Goal: Find specific page/section: Find specific page/section

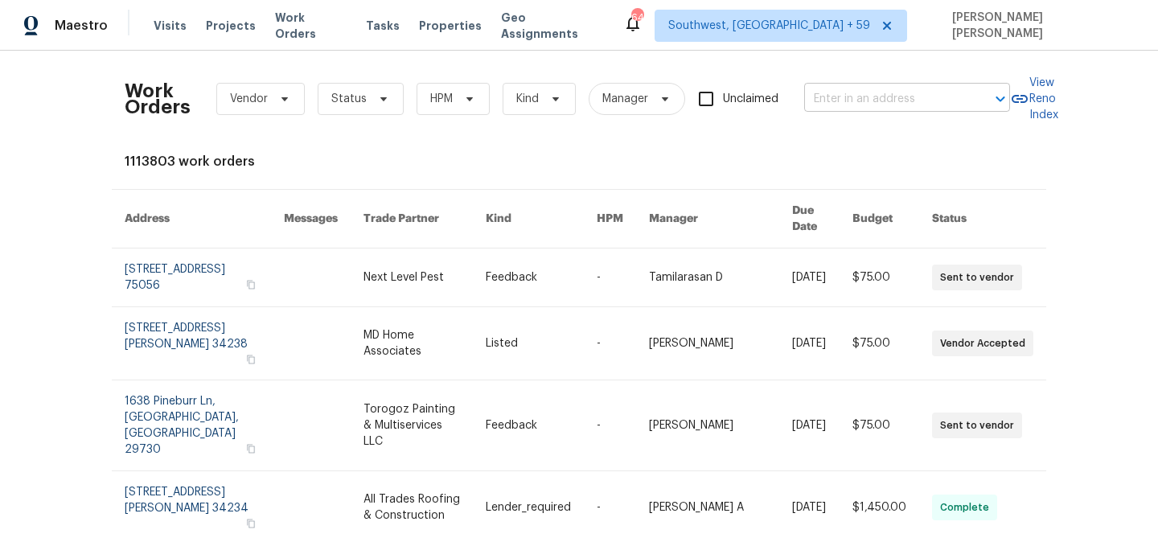
click at [842, 101] on input "text" at bounding box center [884, 99] width 161 height 25
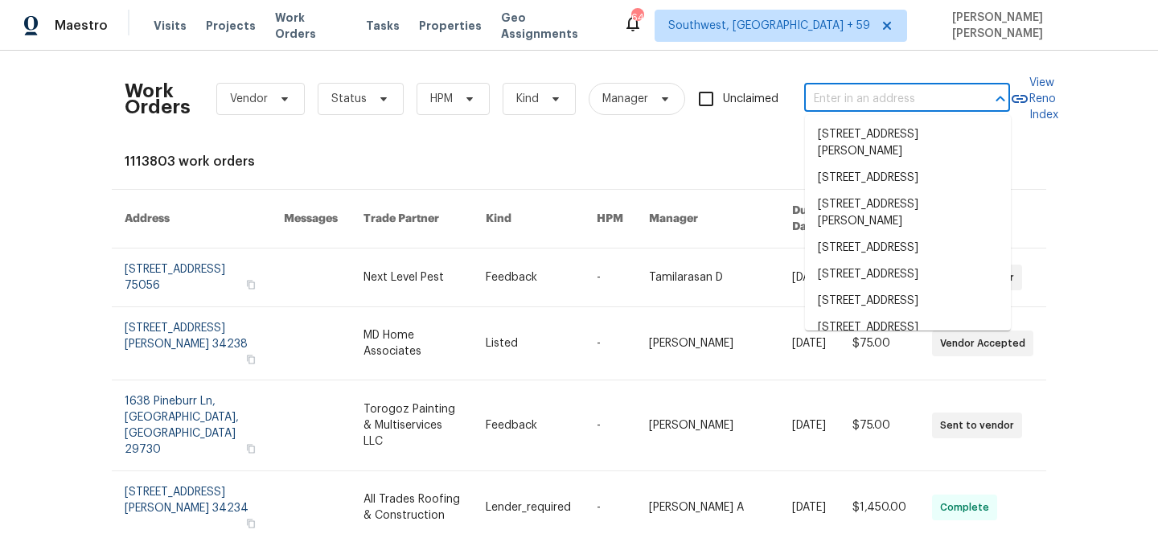
paste input "[STREET_ADDRESS][PERSON_NAME][PERSON_NAME]"
type input "[STREET_ADDRESS][PERSON_NAME][PERSON_NAME]"
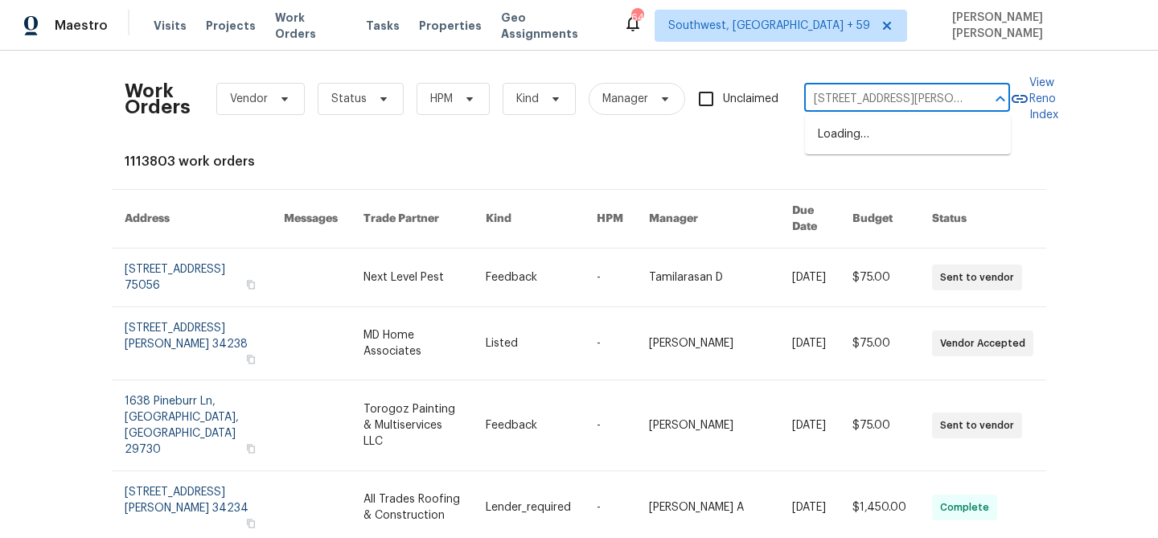
scroll to position [0, 109]
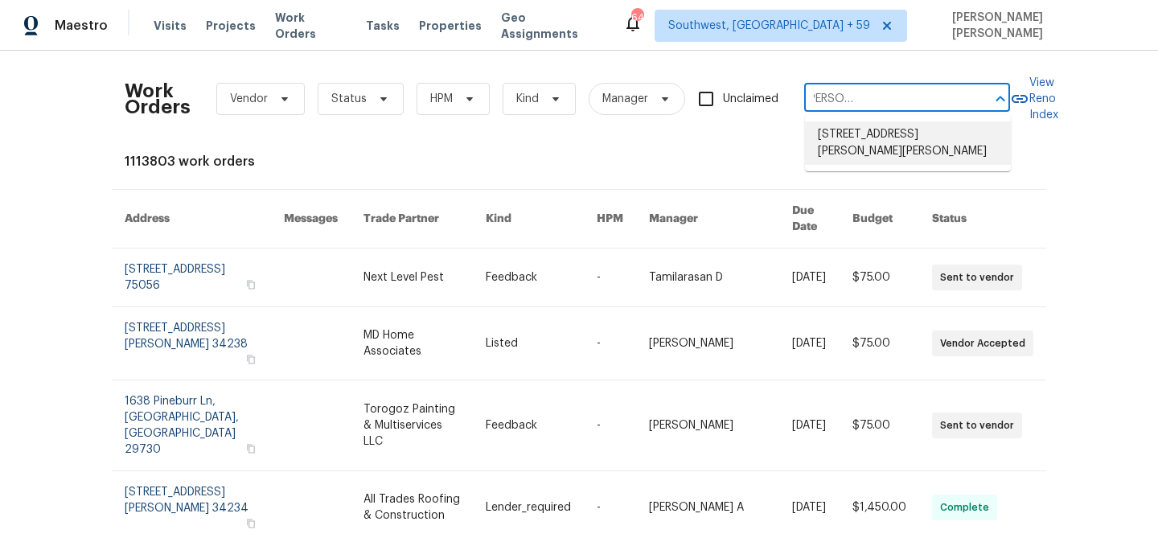
click at [857, 133] on li "[STREET_ADDRESS][PERSON_NAME][PERSON_NAME]" at bounding box center [908, 142] width 206 height 43
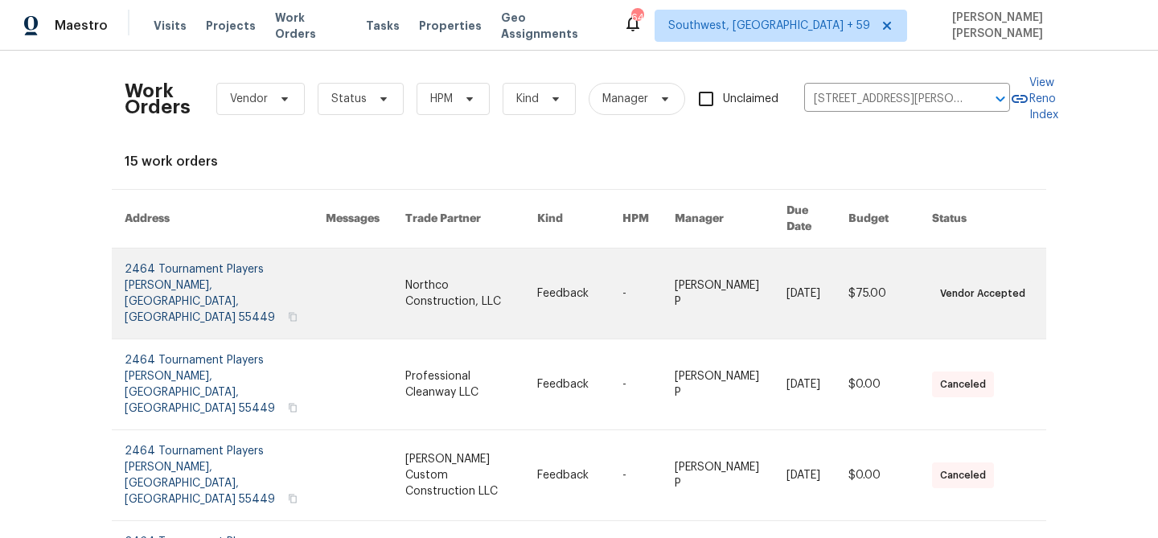
click at [786, 273] on link at bounding box center [817, 293] width 62 height 90
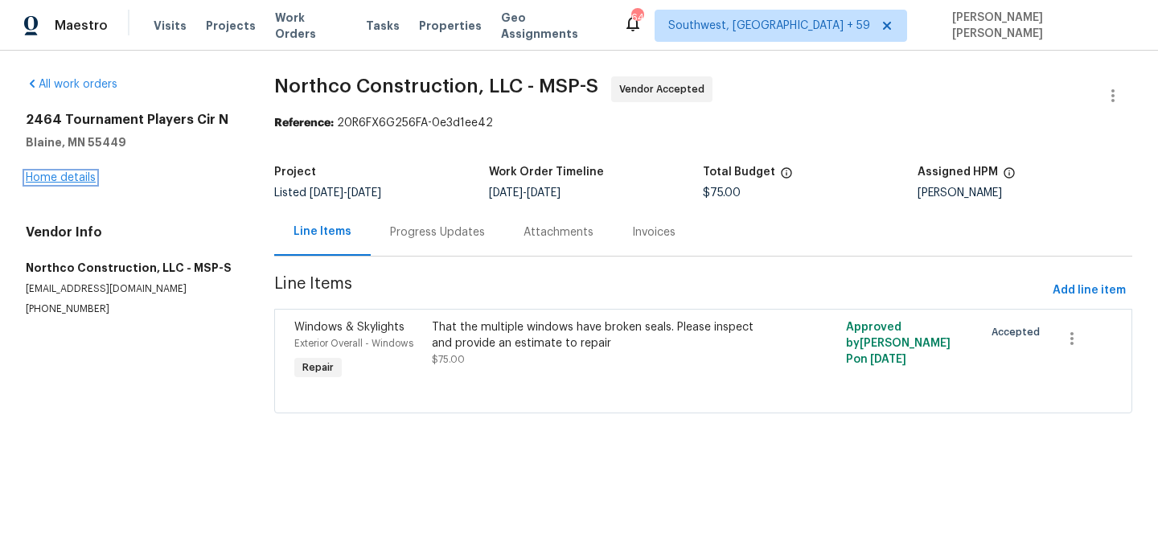
click at [64, 177] on link "Home details" at bounding box center [61, 177] width 70 height 11
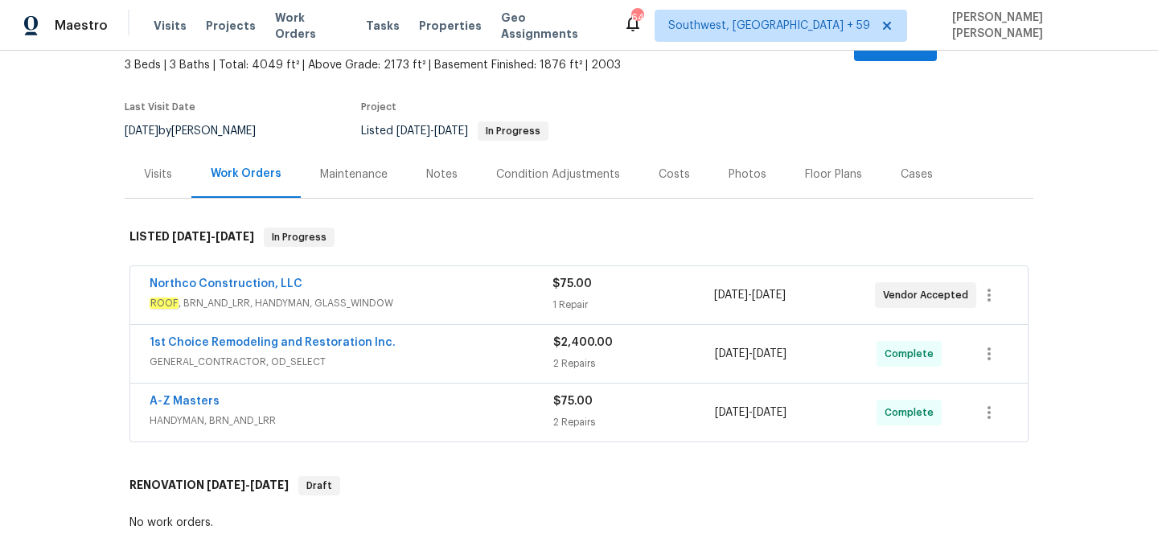
scroll to position [144, 0]
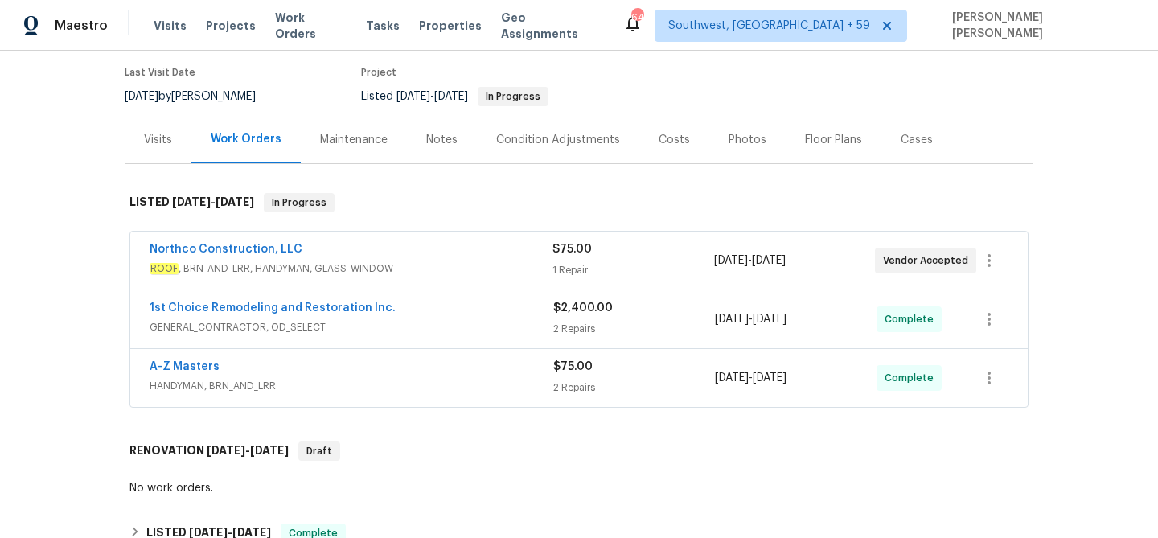
click at [488, 359] on div "A-Z Masters" at bounding box center [352, 368] width 404 height 19
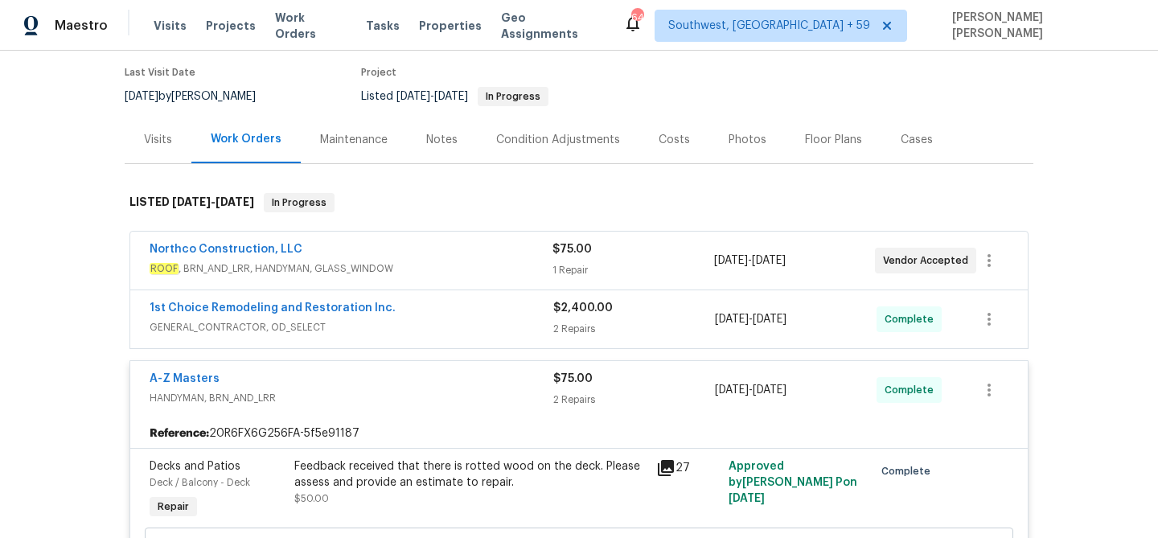
click at [498, 319] on span "GENERAL_CONTRACTOR, OD_SELECT" at bounding box center [352, 327] width 404 height 16
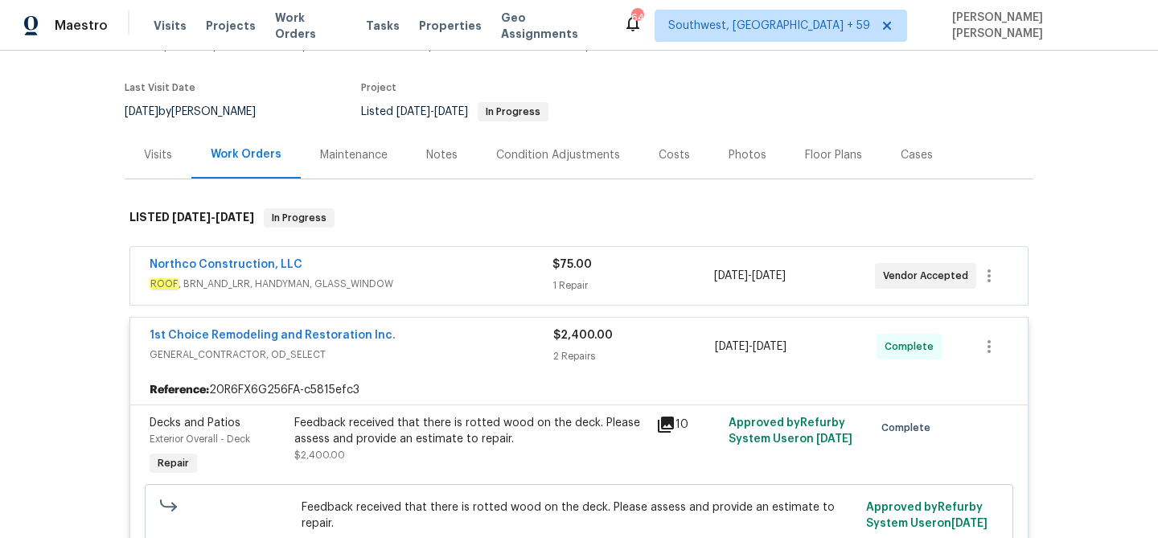
scroll to position [122, 0]
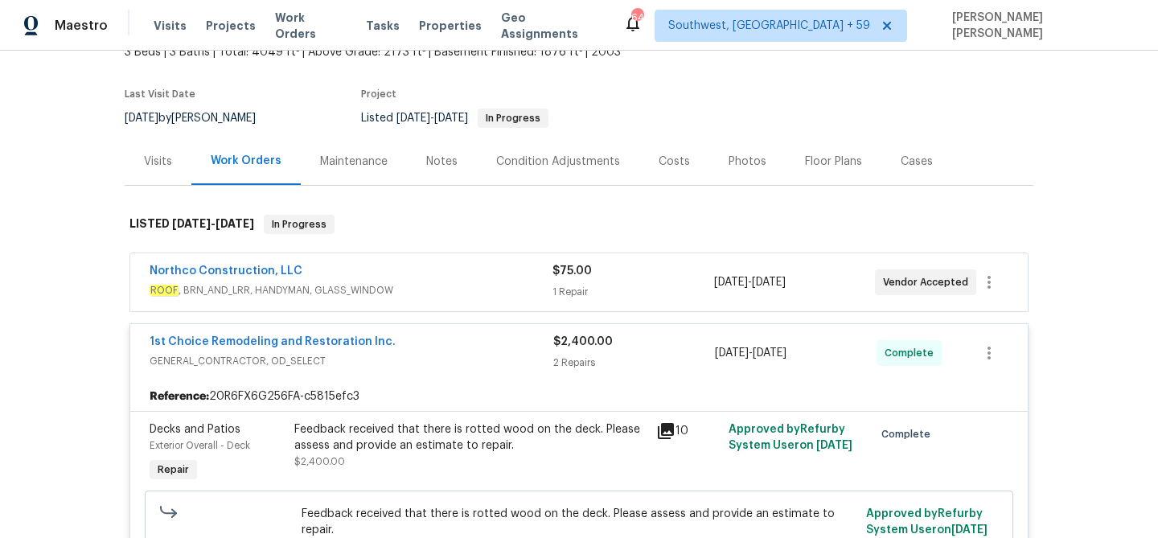
click at [506, 282] on span "ROOF , BRN_AND_LRR, HANDYMAN, GLASS_WINDOW" at bounding box center [351, 290] width 403 height 16
